Goal: Transaction & Acquisition: Download file/media

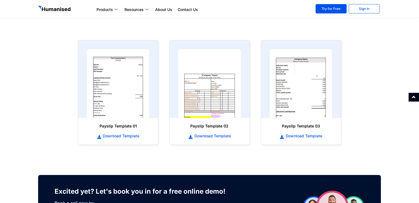
scroll to position [267, 0]
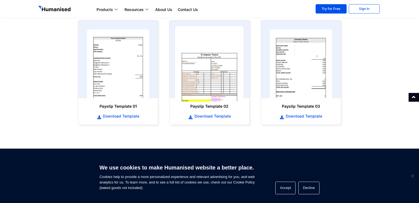
click at [203, 74] on img at bounding box center [209, 63] width 69 height 75
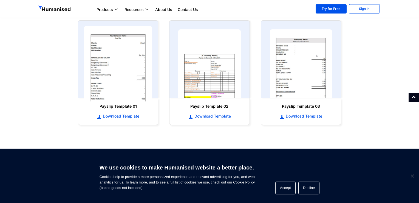
click at [112, 58] on img at bounding box center [118, 63] width 69 height 75
click at [125, 91] on img at bounding box center [118, 63] width 69 height 75
click at [107, 76] on img at bounding box center [118, 63] width 69 height 75
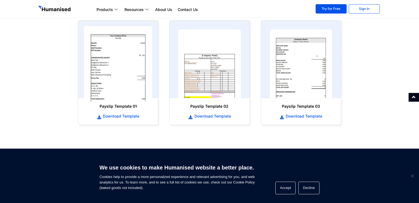
click at [107, 76] on img at bounding box center [118, 63] width 69 height 75
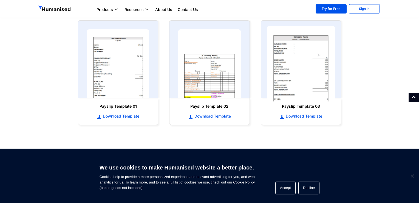
click at [297, 60] on img at bounding box center [301, 63] width 69 height 75
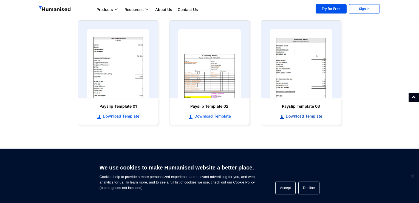
click at [298, 118] on span "Download Template" at bounding box center [303, 115] width 38 height 5
